Goal: Task Accomplishment & Management: Use online tool/utility

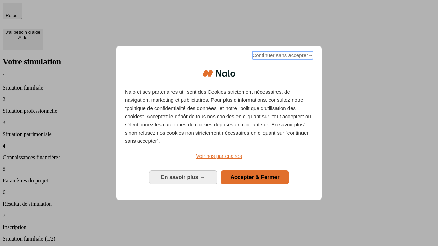
click at [282, 56] on span "Continuer sans accepter →" at bounding box center [282, 55] width 61 height 8
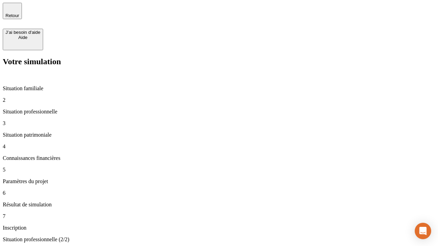
type input "30 000"
type input "0"
type input "1 000"
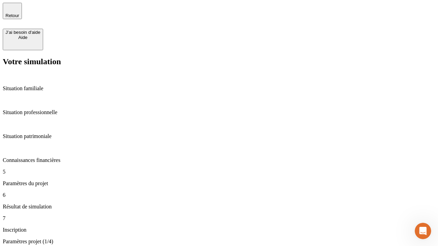
type input "40"
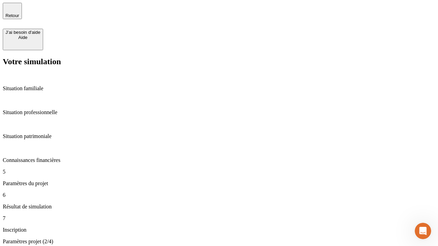
type input "200 000"
type input "640"
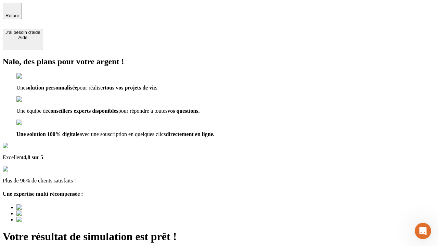
type input "[EMAIL_ADDRESS][DOMAIN_NAME]"
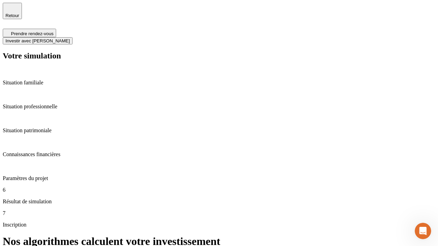
scroll to position [3, 0]
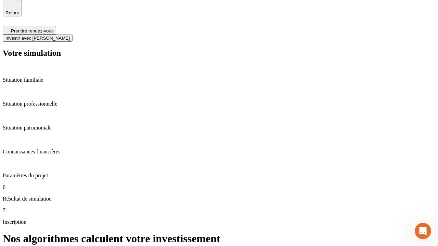
click at [70, 36] on span "Investir avec [PERSON_NAME]" at bounding box center [37, 38] width 64 height 5
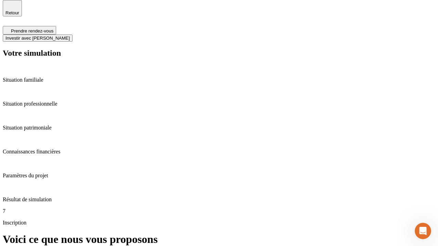
scroll to position [0, 0]
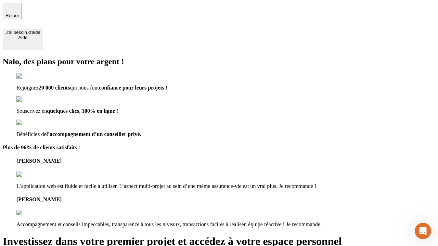
type input "abc"
